Goal: Communication & Community: Answer question/provide support

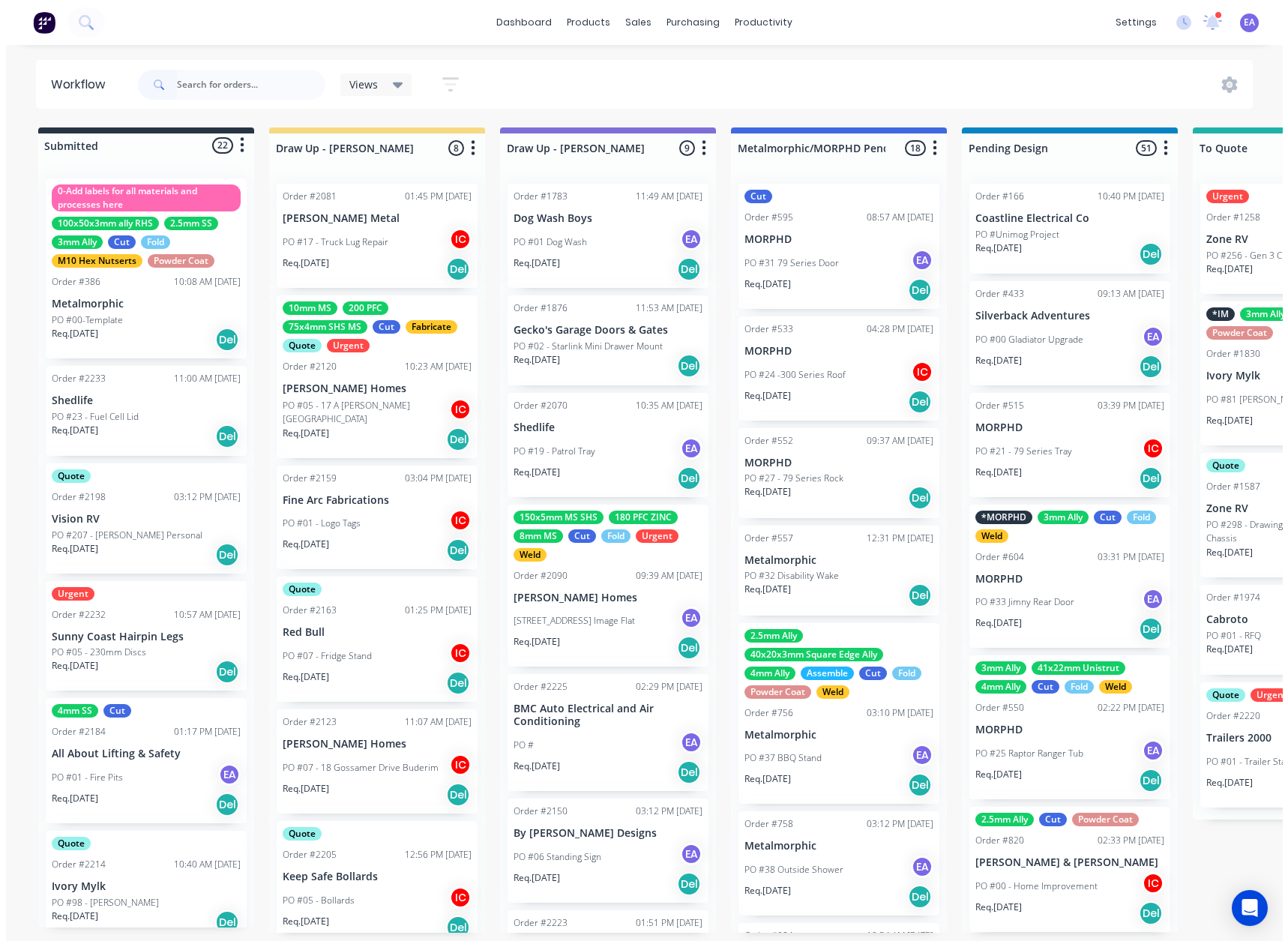
scroll to position [225, 0]
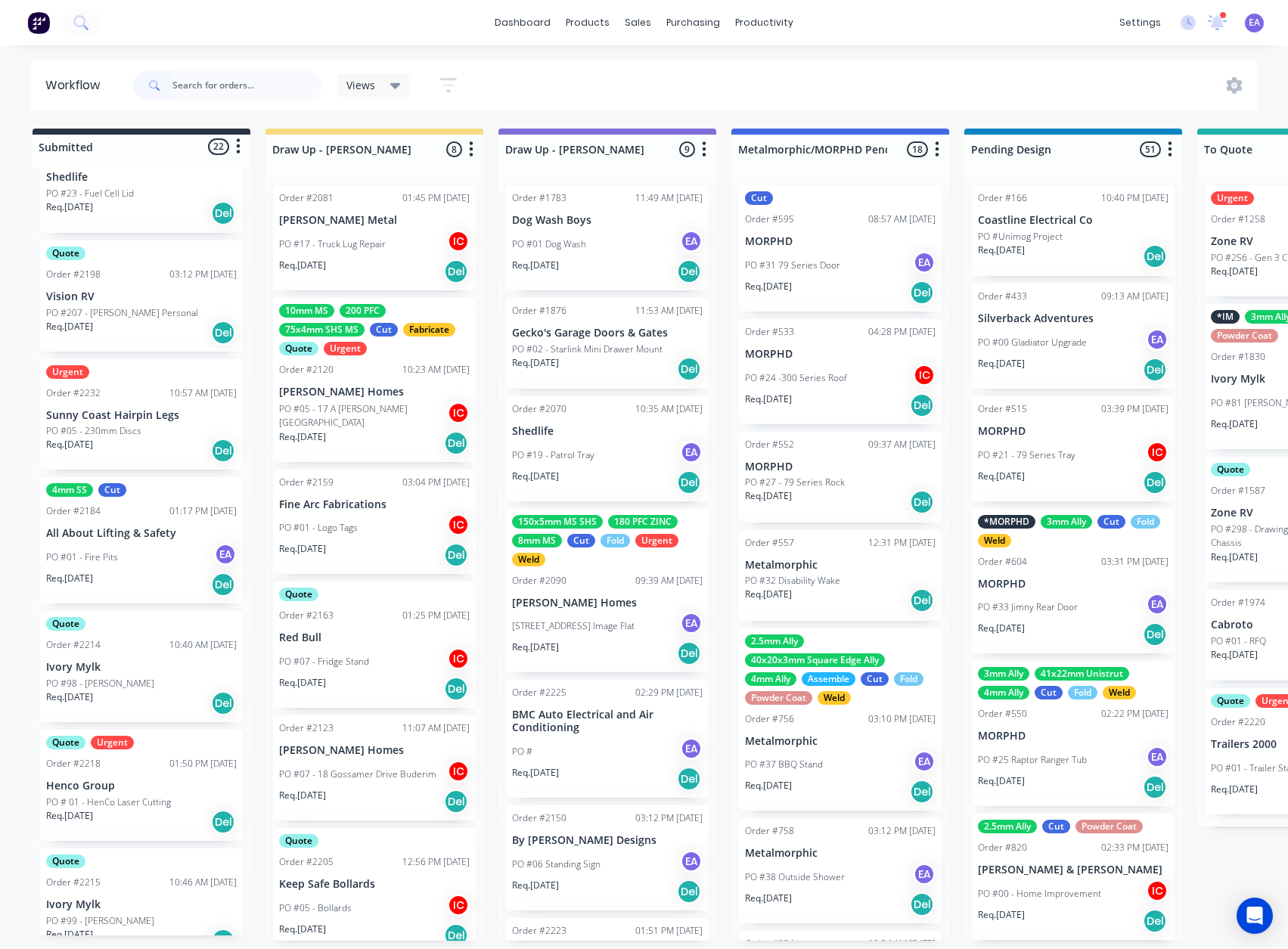
click at [265, 85] on input "text" at bounding box center [248, 86] width 149 height 31
type input "km"
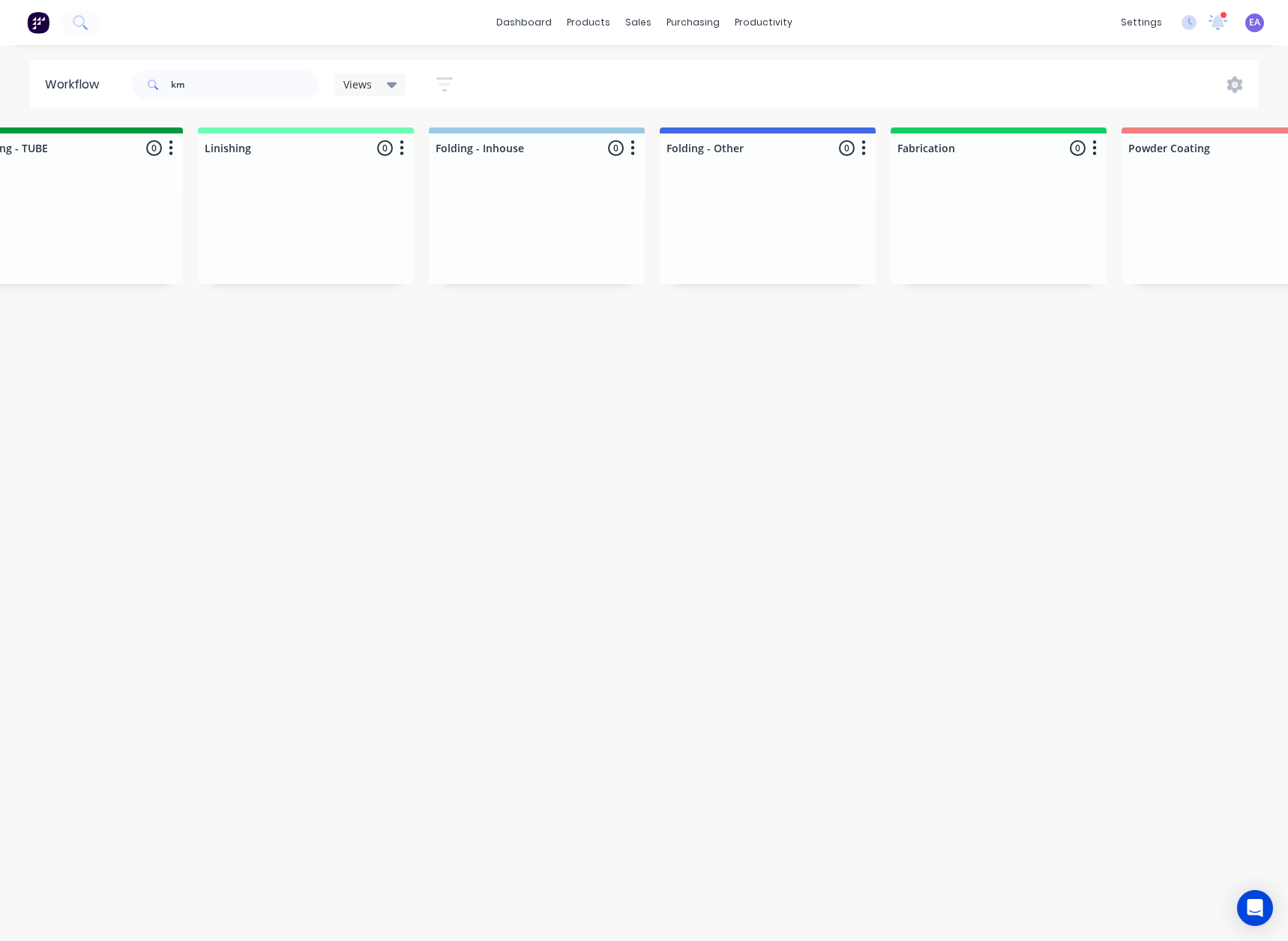
scroll to position [0, 4734]
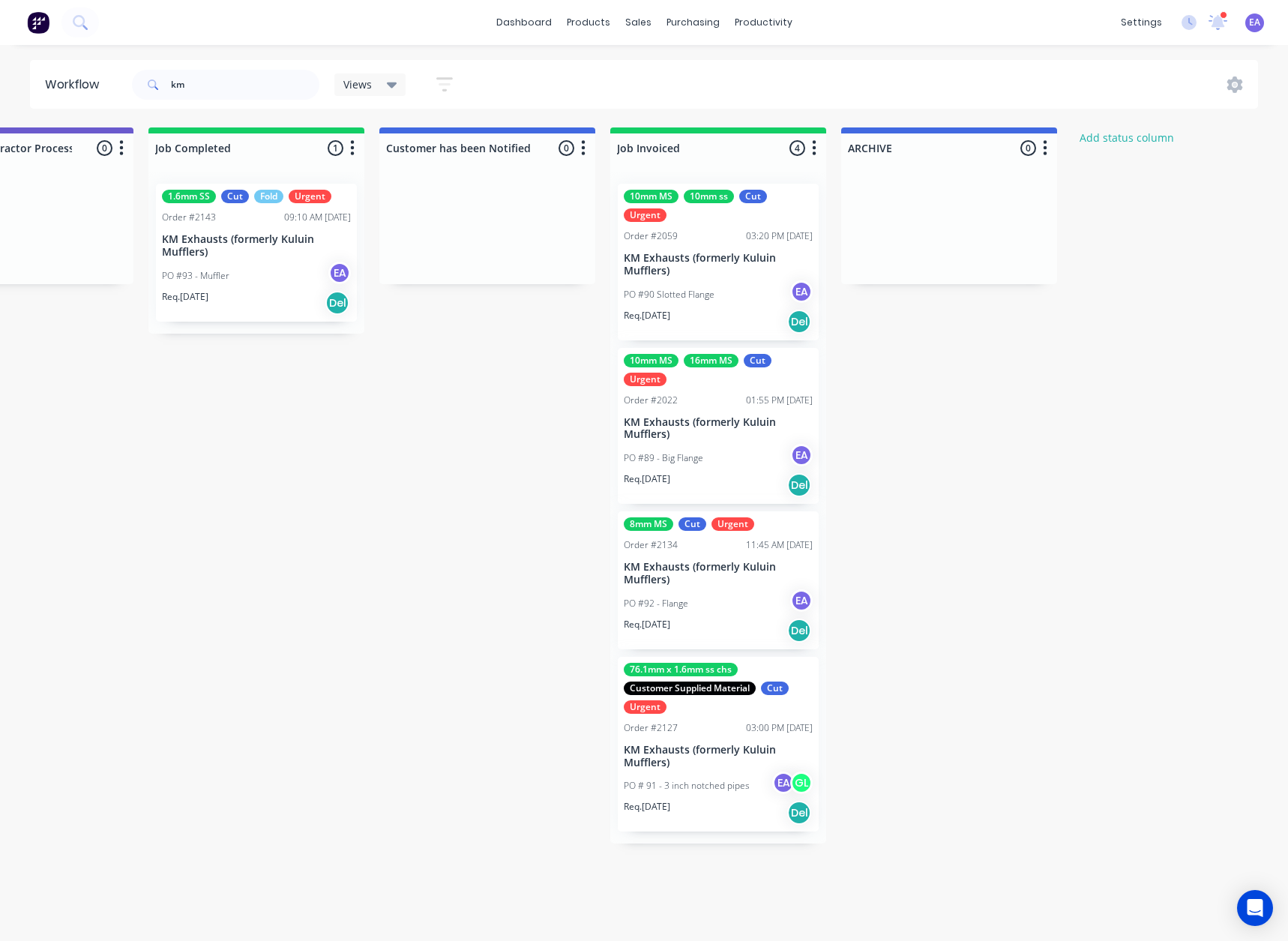
drag, startPoint x: 765, startPoint y: 471, endPoint x: 785, endPoint y: 474, distance: 20.2
click at [271, 271] on div "PO #93 - Muffler EA" at bounding box center [256, 276] width 189 height 29
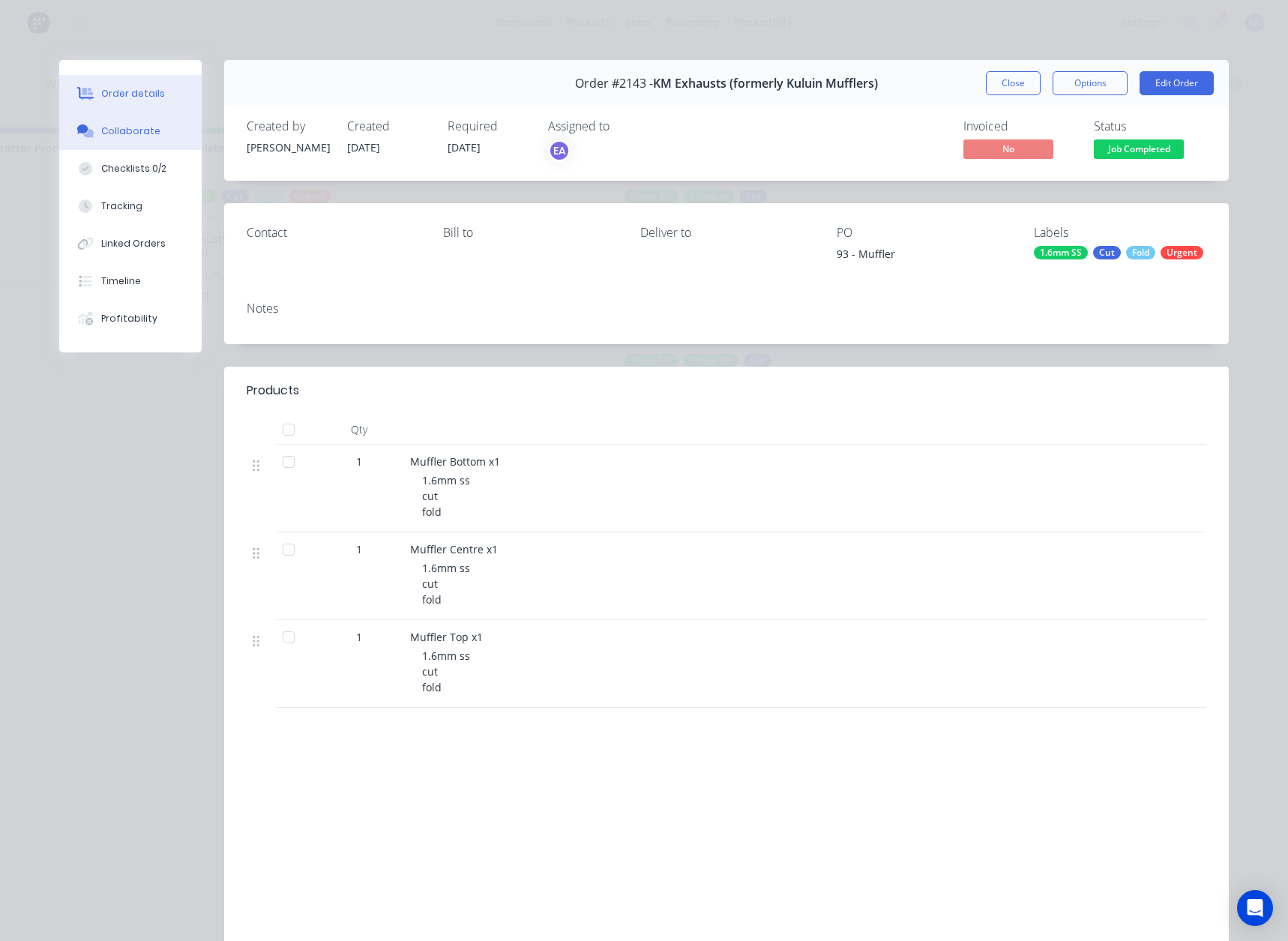
click at [126, 131] on div "Collaborate" at bounding box center [130, 130] width 59 height 13
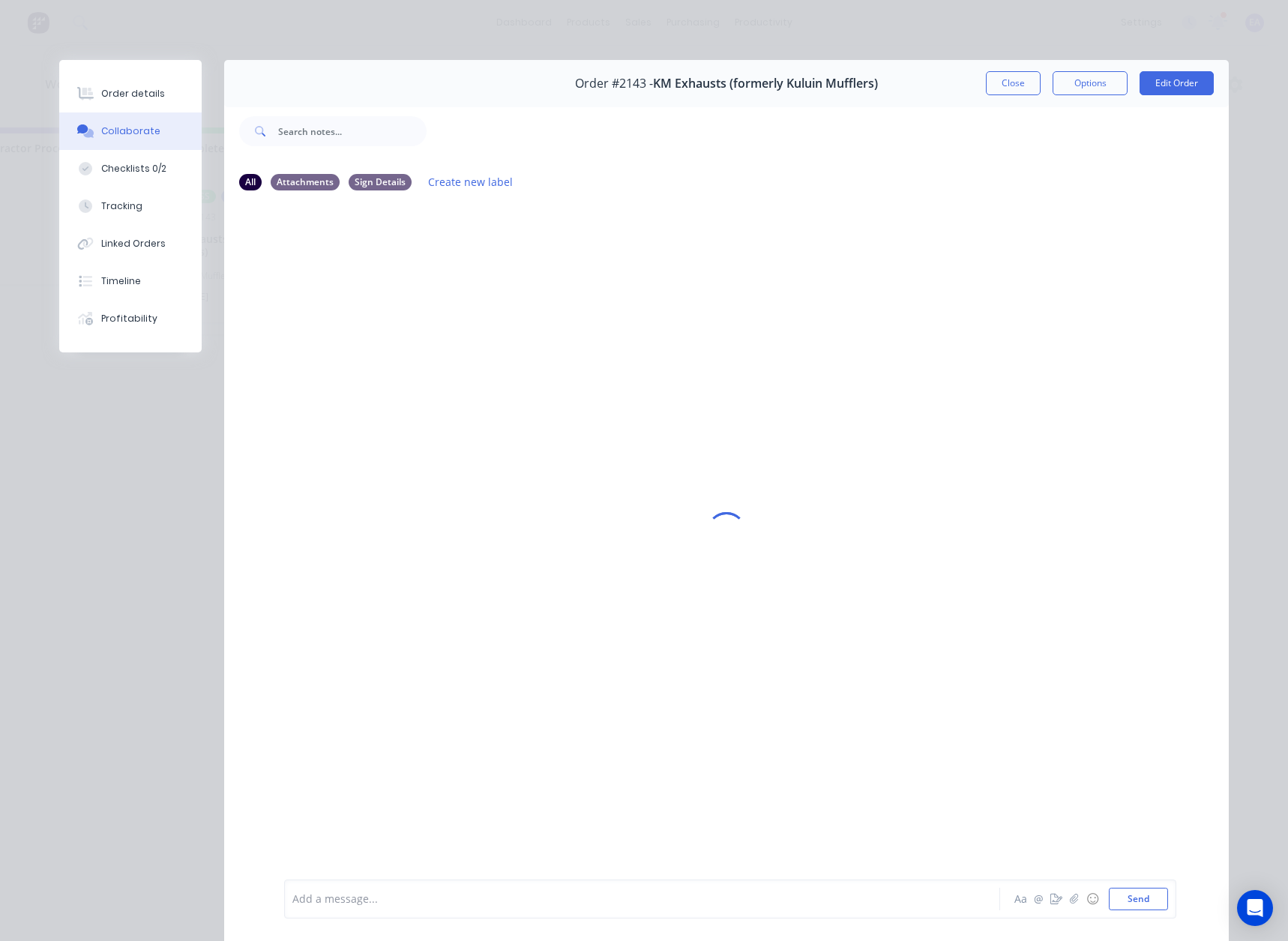
click at [336, 907] on div at bounding box center [620, 900] width 656 height 16
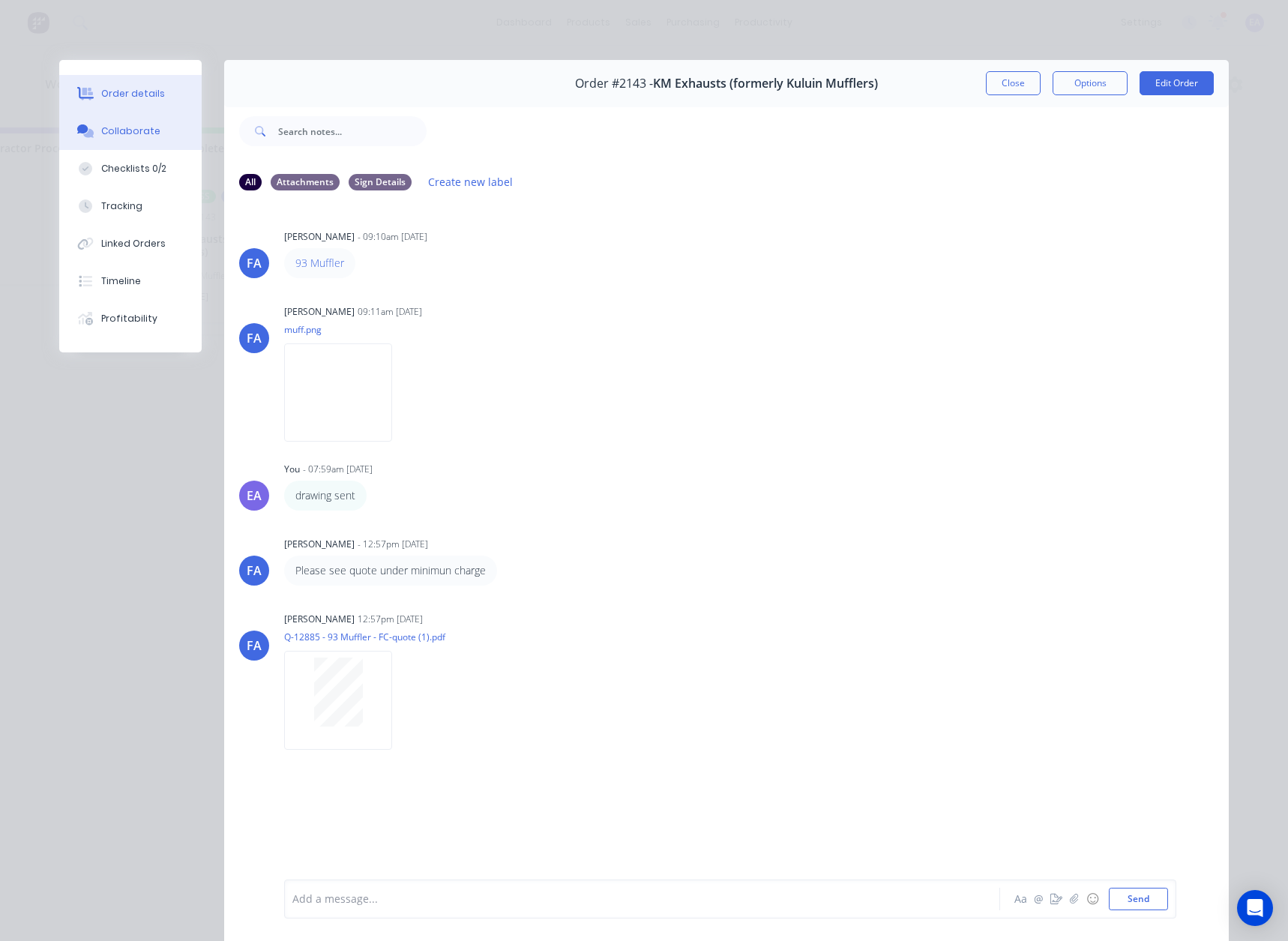
click at [120, 87] on button "Order details" at bounding box center [130, 94] width 143 height 37
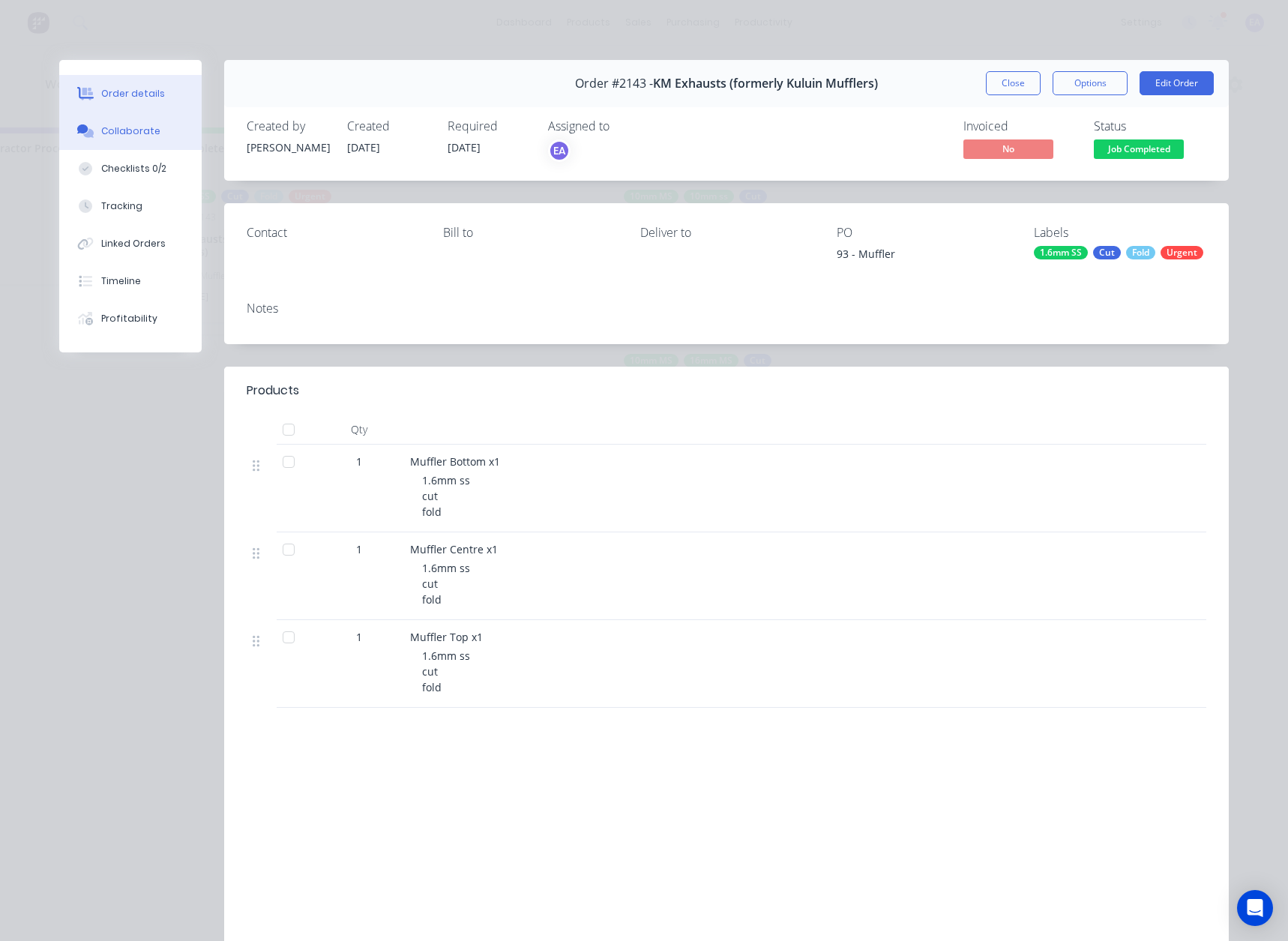
click at [129, 140] on button "Collaborate" at bounding box center [130, 131] width 143 height 37
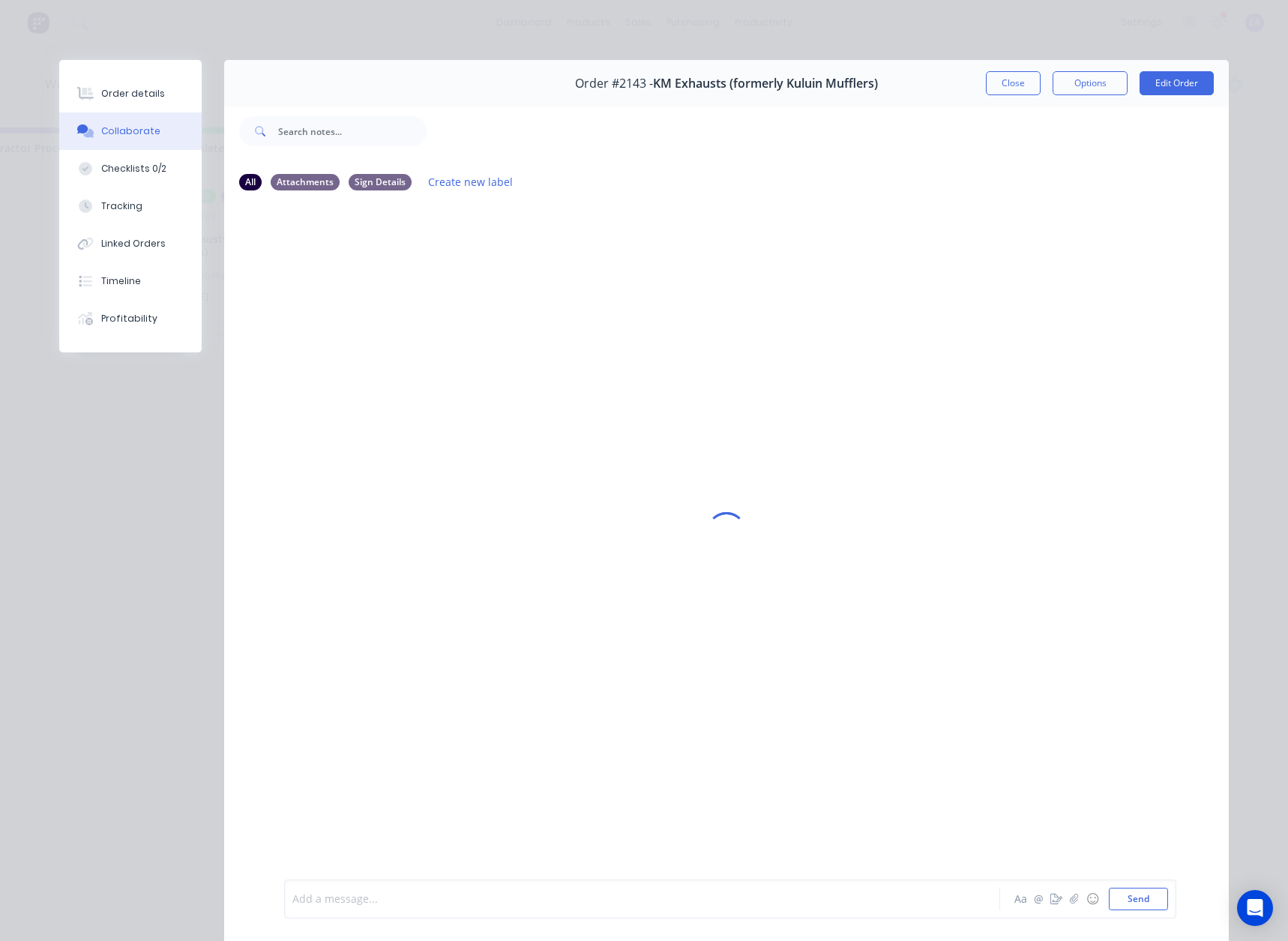
click at [363, 894] on div at bounding box center [620, 900] width 656 height 16
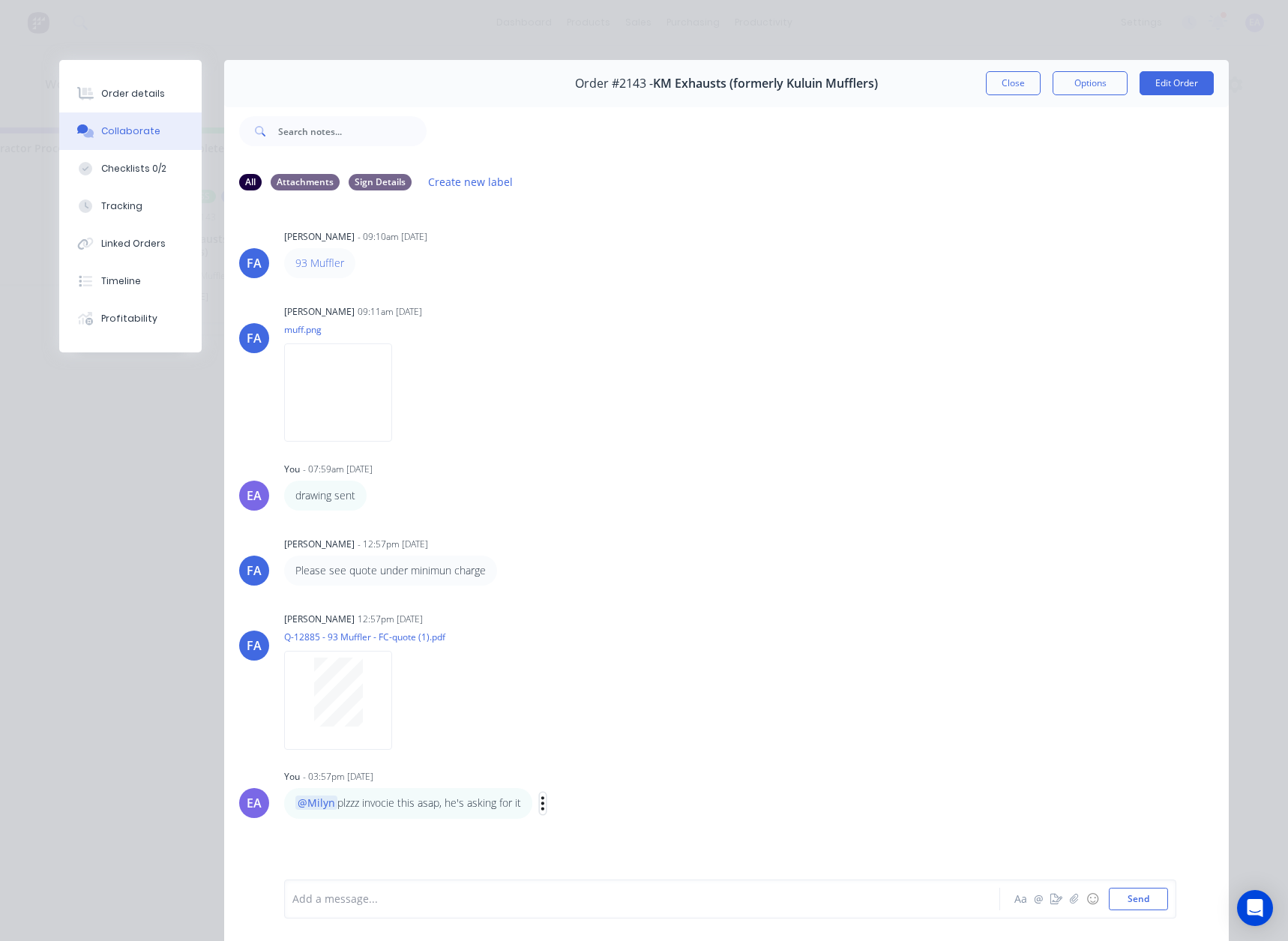
click at [542, 799] on icon "button" at bounding box center [543, 803] width 3 height 13
click at [575, 826] on button "Edit" at bounding box center [598, 831] width 95 height 25
click at [381, 901] on span "plzzz invocie this asap, he's asking for it" at bounding box center [431, 900] width 200 height 14
click at [1156, 903] on button "Send" at bounding box center [1139, 899] width 59 height 22
click at [143, 96] on div "Order details" at bounding box center [132, 93] width 63 height 13
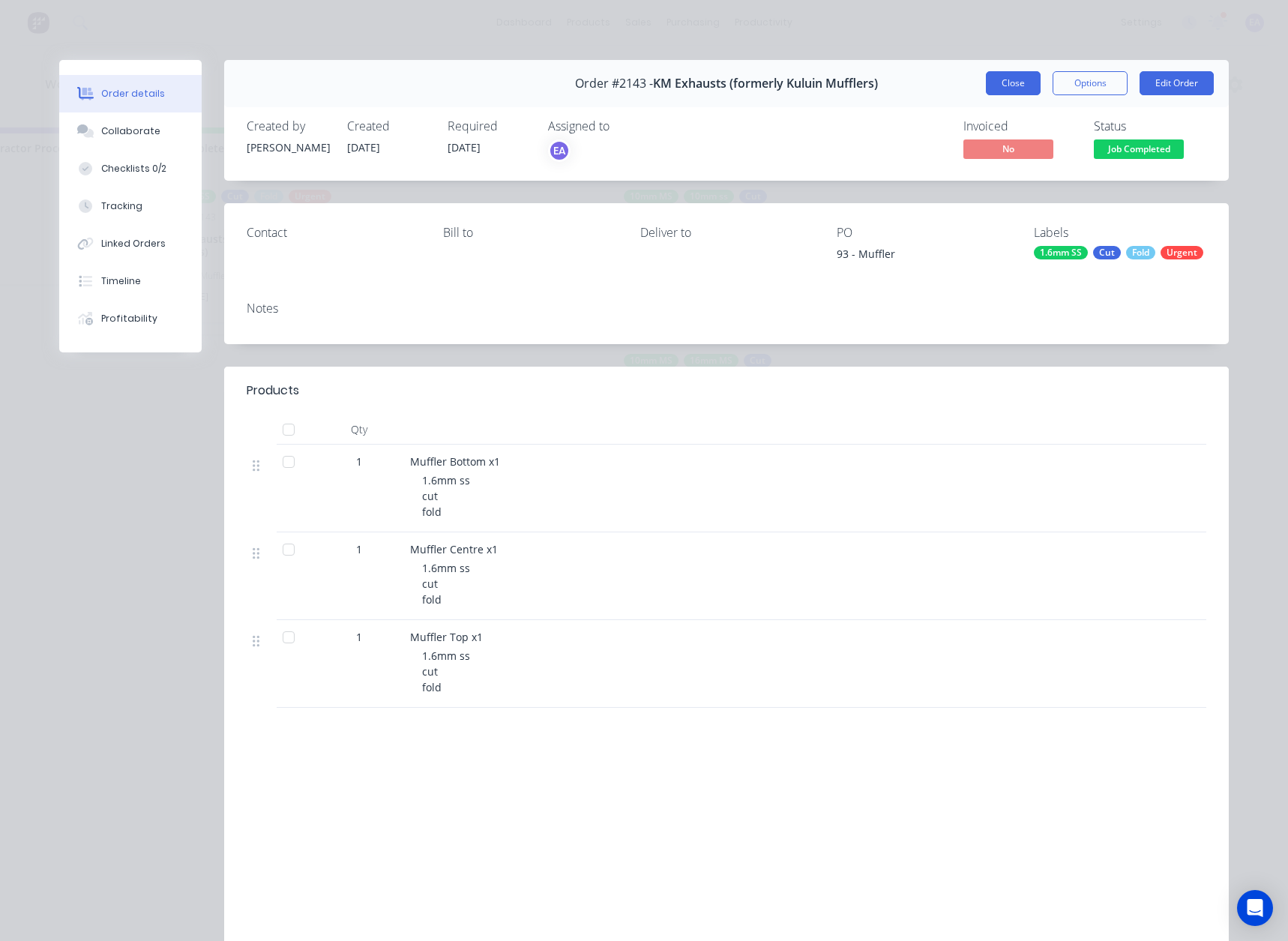
click at [997, 78] on button "Close" at bounding box center [1013, 83] width 54 height 24
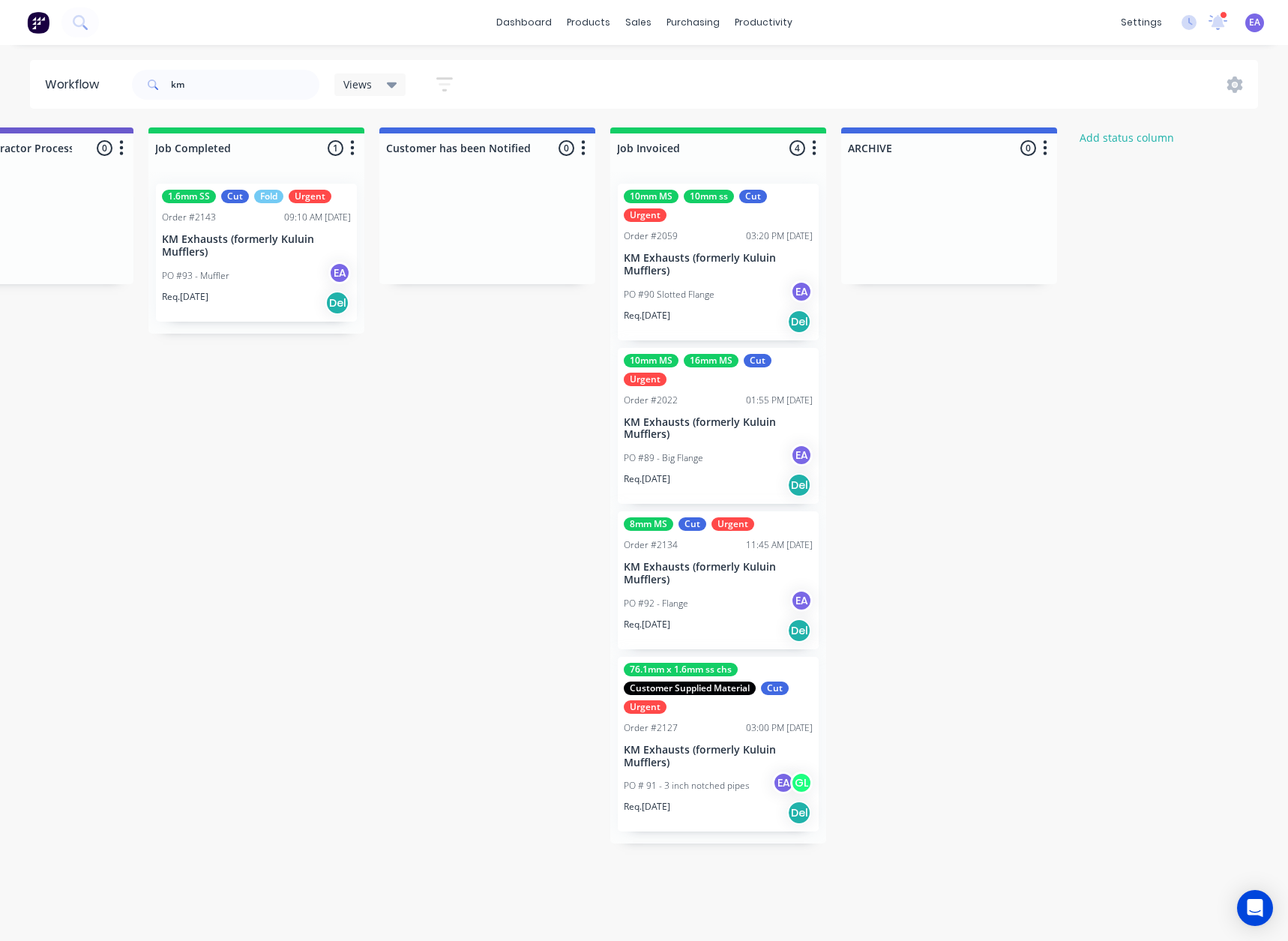
scroll to position [0, 4731]
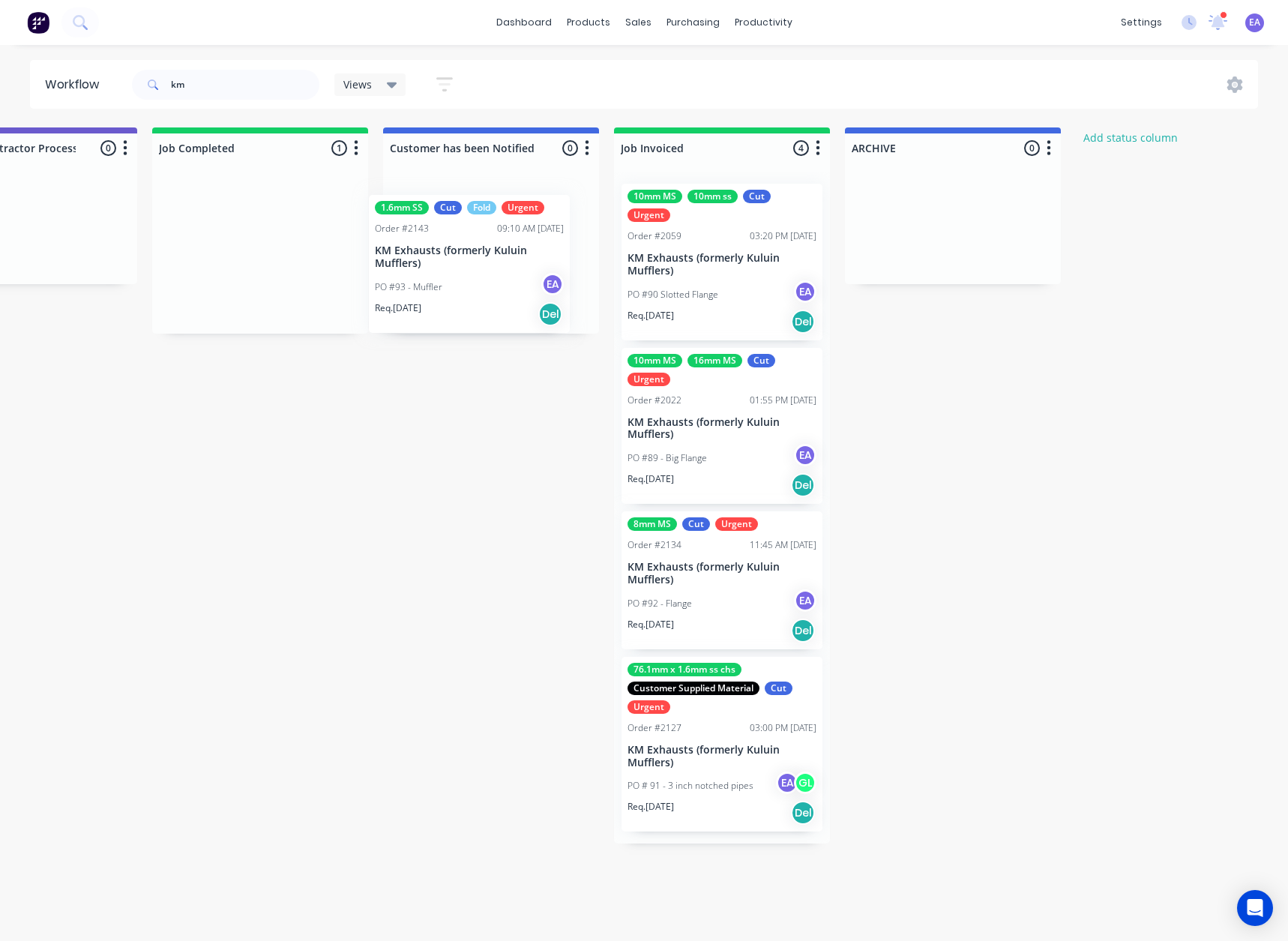
drag, startPoint x: 265, startPoint y: 244, endPoint x: 475, endPoint y: 255, distance: 210.3
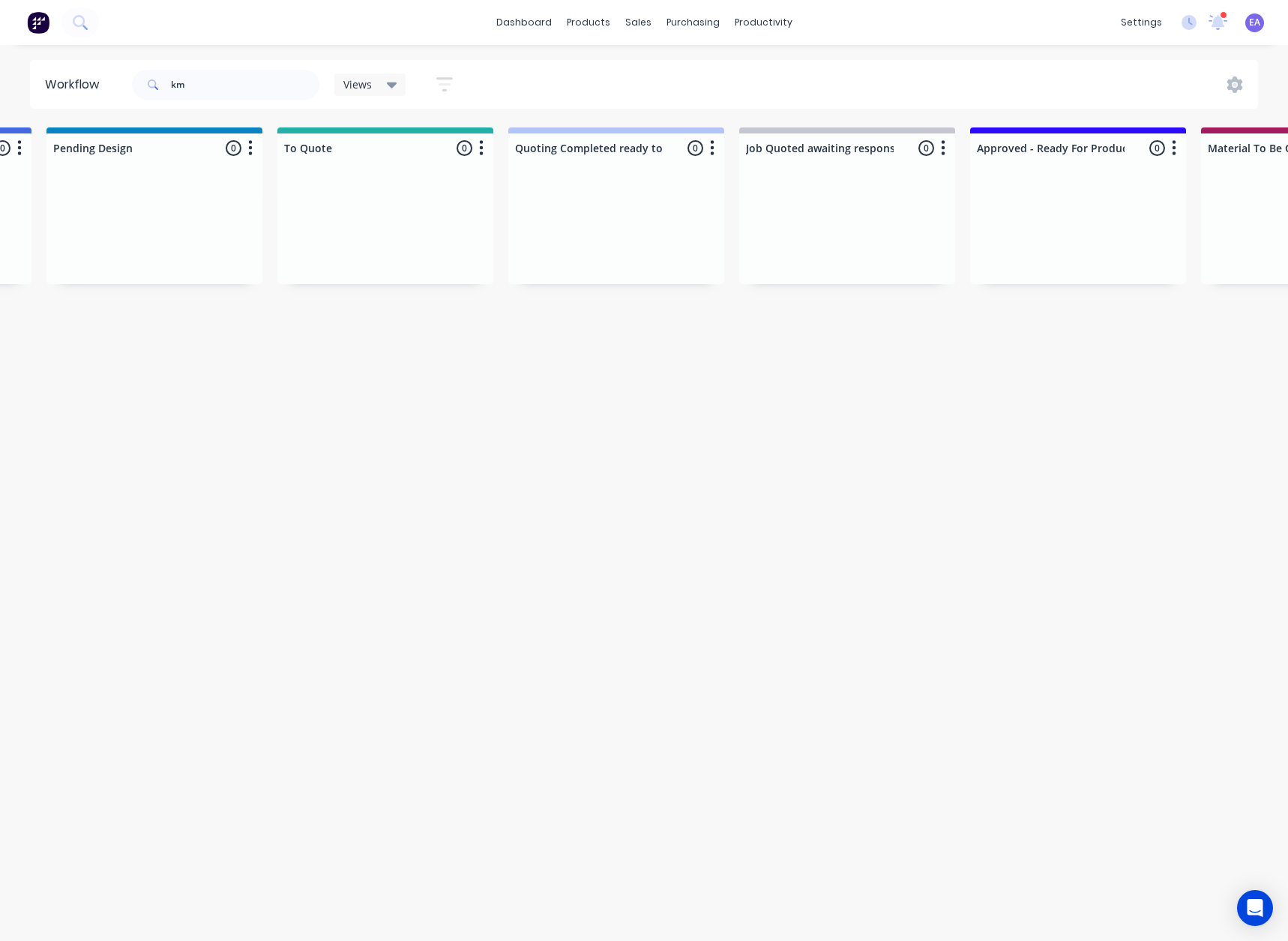
scroll to position [0, 0]
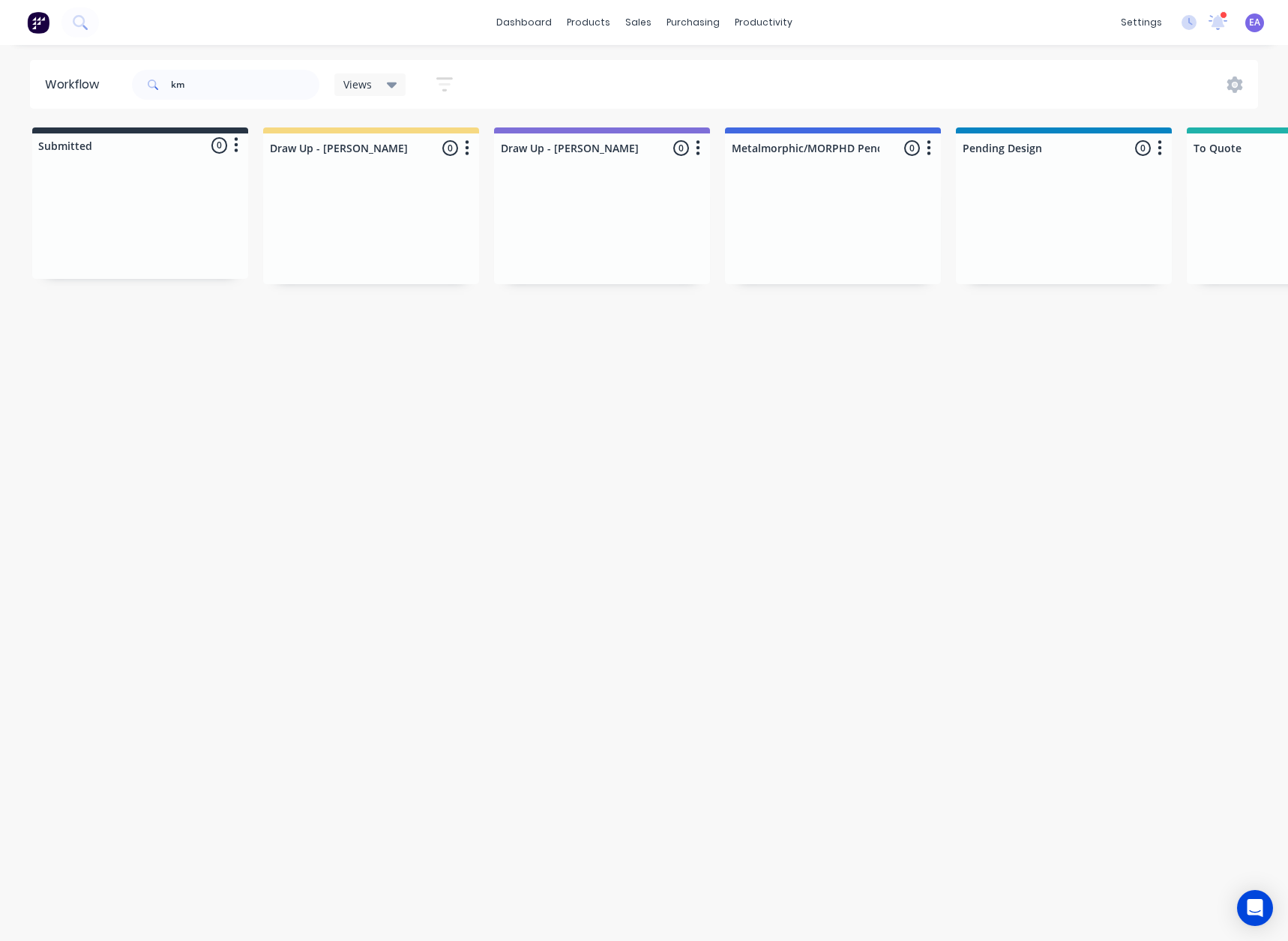
drag, startPoint x: 408, startPoint y: 470, endPoint x: 1, endPoint y: 509, distance: 408.9
